Goal: Find contact information: Find contact information

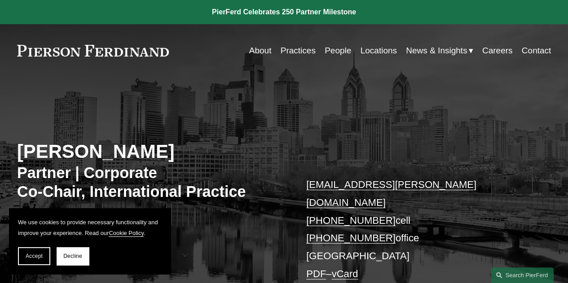
click at [372, 52] on link "Locations" at bounding box center [378, 50] width 36 height 17
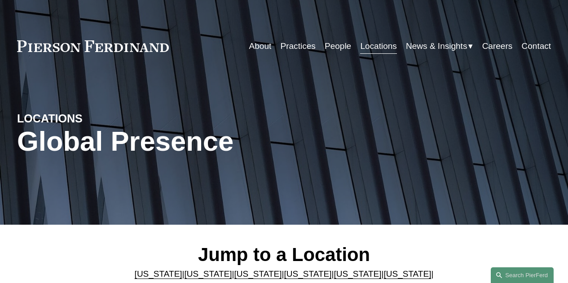
scroll to position [180, 0]
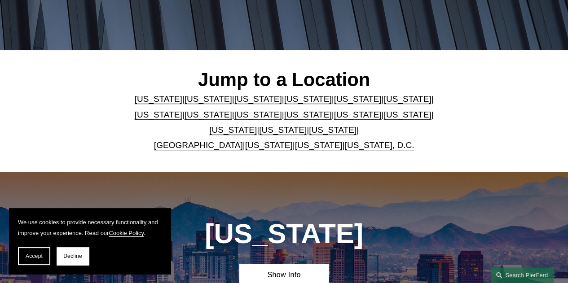
click at [261, 132] on link "[US_STATE]" at bounding box center [283, 129] width 48 height 9
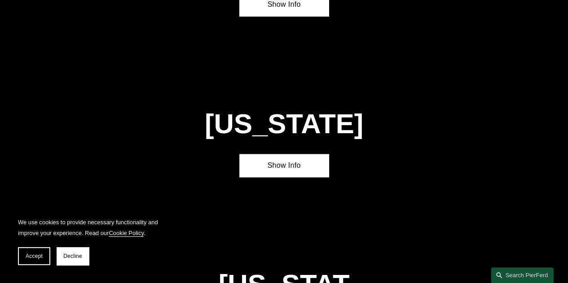
scroll to position [2468, 0]
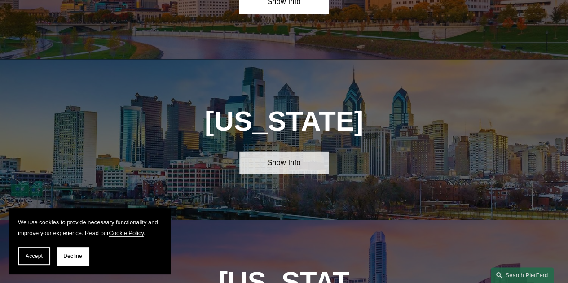
click at [285, 151] on link "Show Info" at bounding box center [283, 162] width 89 height 23
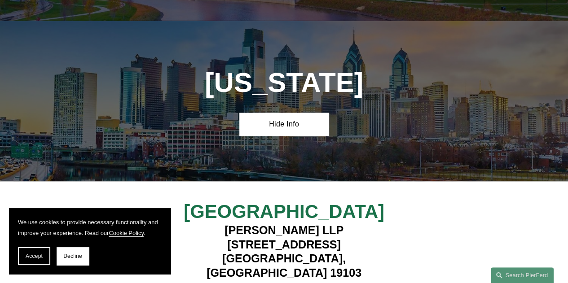
scroll to position [2603, 0]
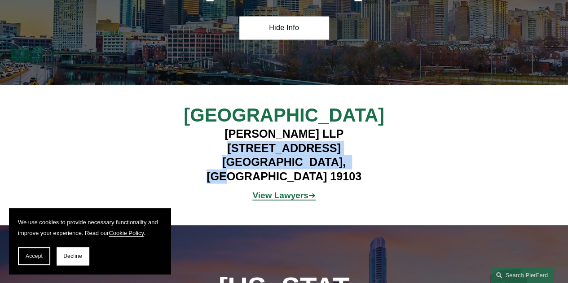
drag, startPoint x: 348, startPoint y: 107, endPoint x: 195, endPoint y: 95, distance: 153.6
click at [195, 127] on h4 "Pierson Ferdinand LLP 1650 Market Street, Suite 3600 Philadelphia, PA 19103" at bounding box center [284, 155] width 222 height 57
copy h4 "1650 Market Street, Suite 3600 Philadelphia, PA 19103"
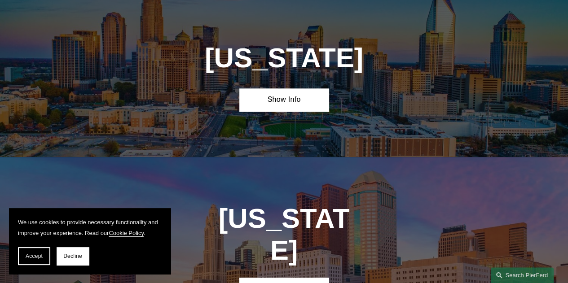
scroll to position [2357, 0]
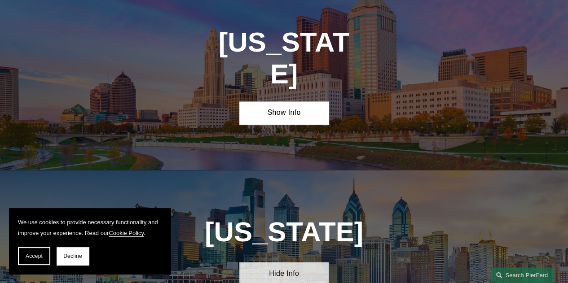
click at [279, 262] on link "Hide Info" at bounding box center [283, 273] width 89 height 23
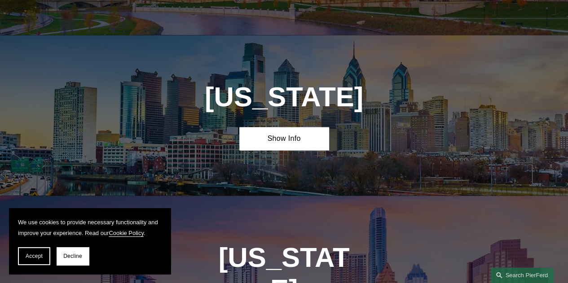
scroll to position [2492, 0]
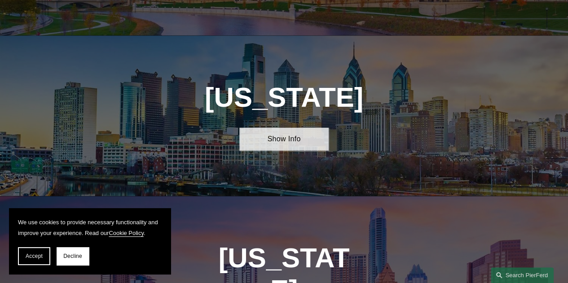
click at [277, 128] on link "Show Info" at bounding box center [283, 139] width 89 height 23
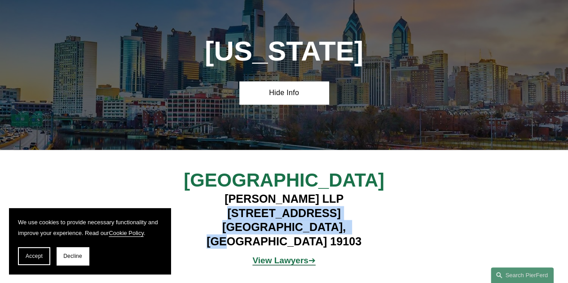
scroll to position [2581, 0]
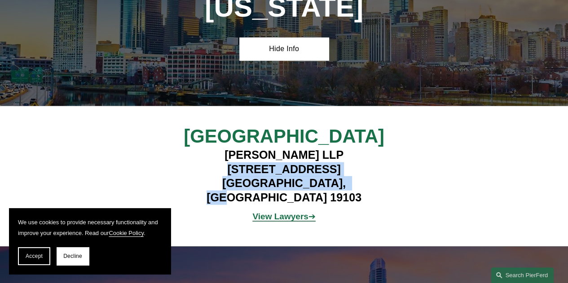
click at [282, 212] on strong "View Lawyers" at bounding box center [280, 216] width 56 height 9
